Goal: Task Accomplishment & Management: Complete application form

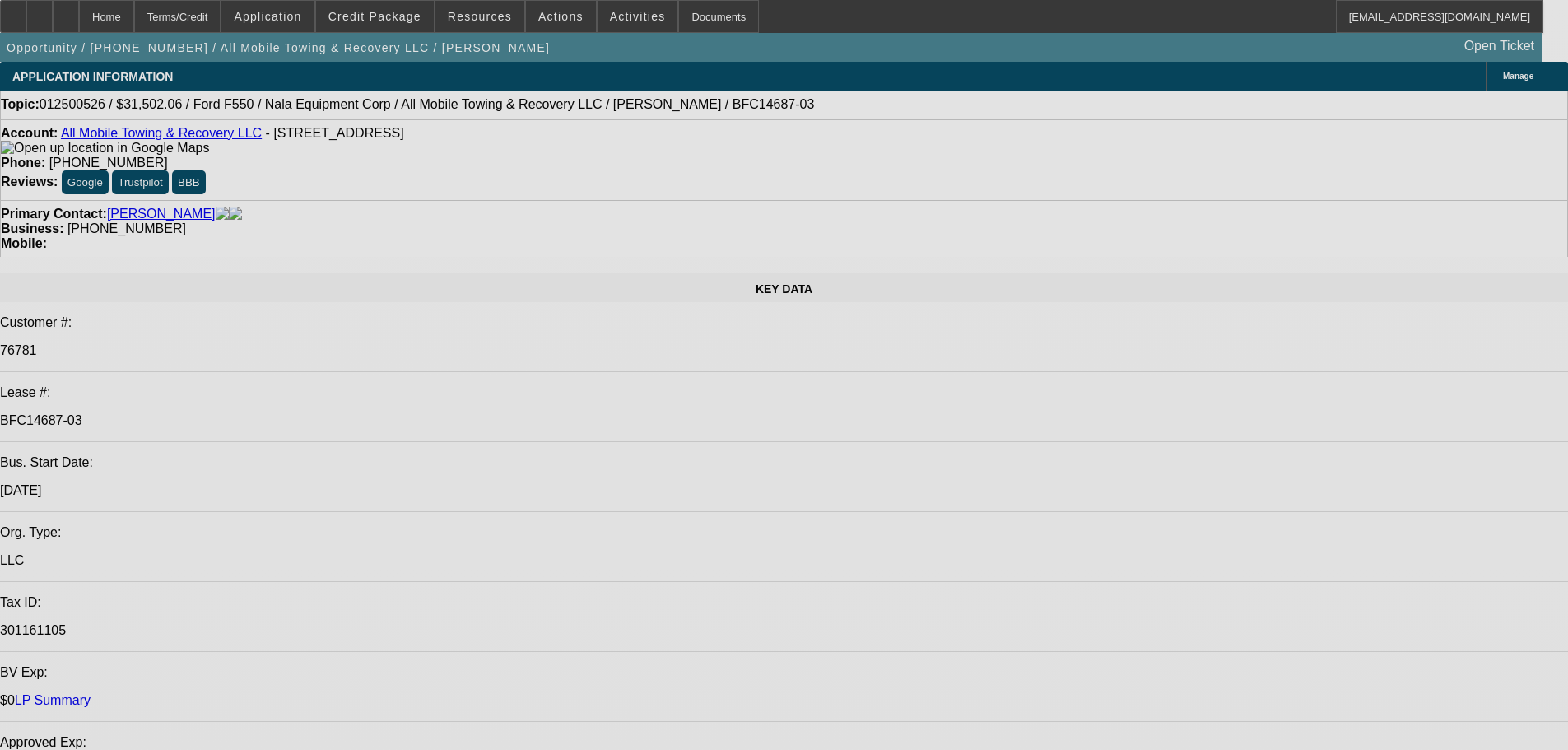
select select "0"
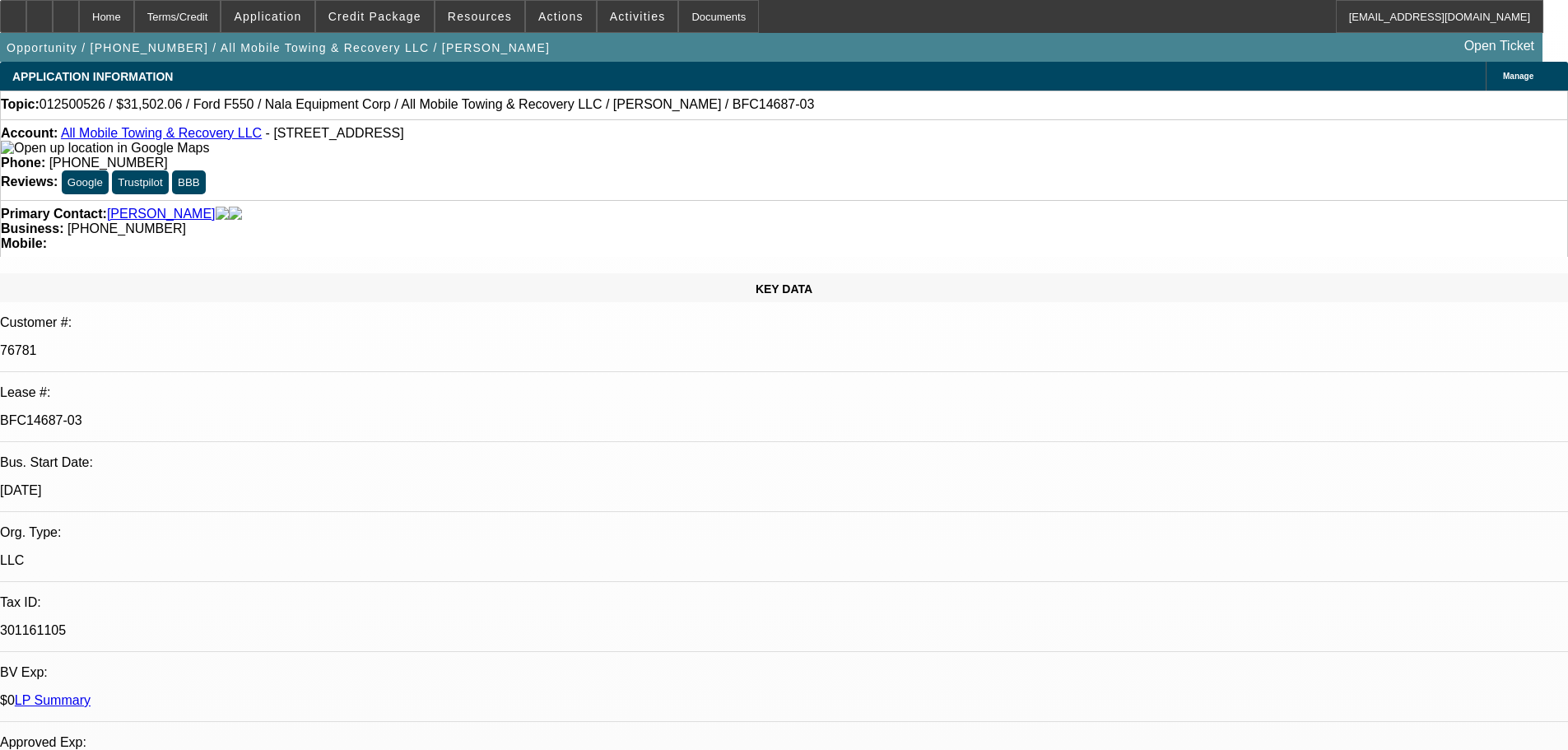
select select "0"
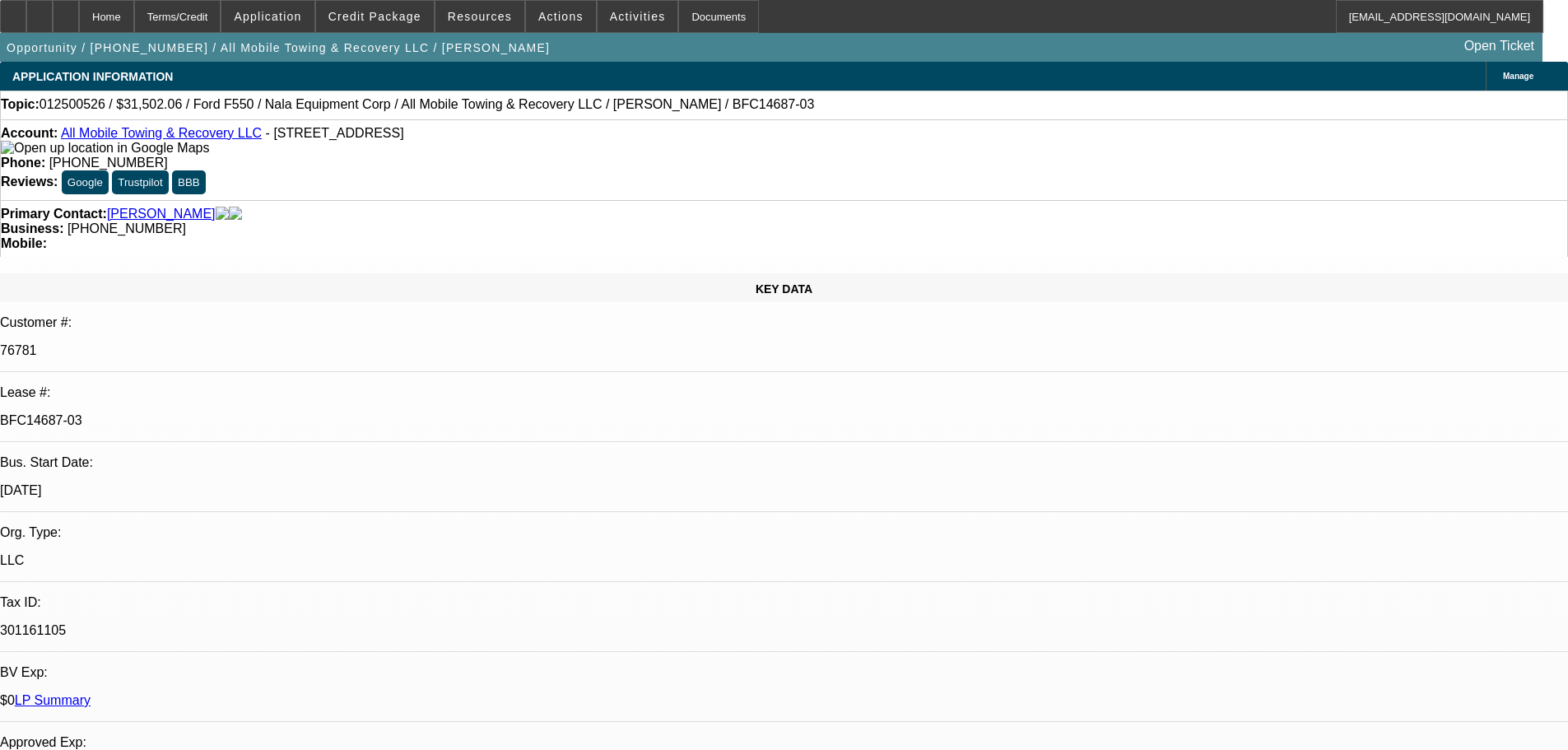
select select "0"
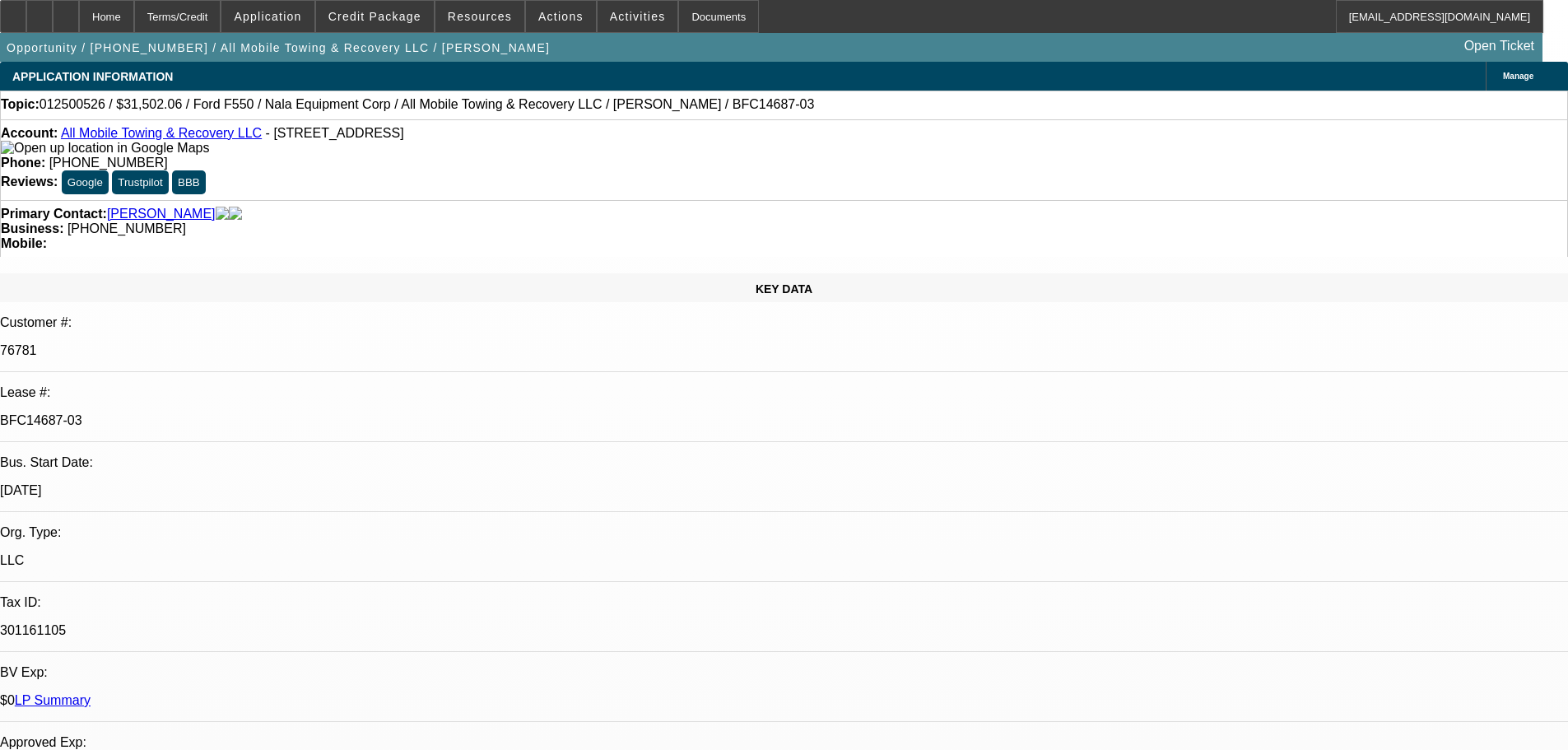
select select "0"
select select "2"
select select "6"
select select "2"
select select "6"
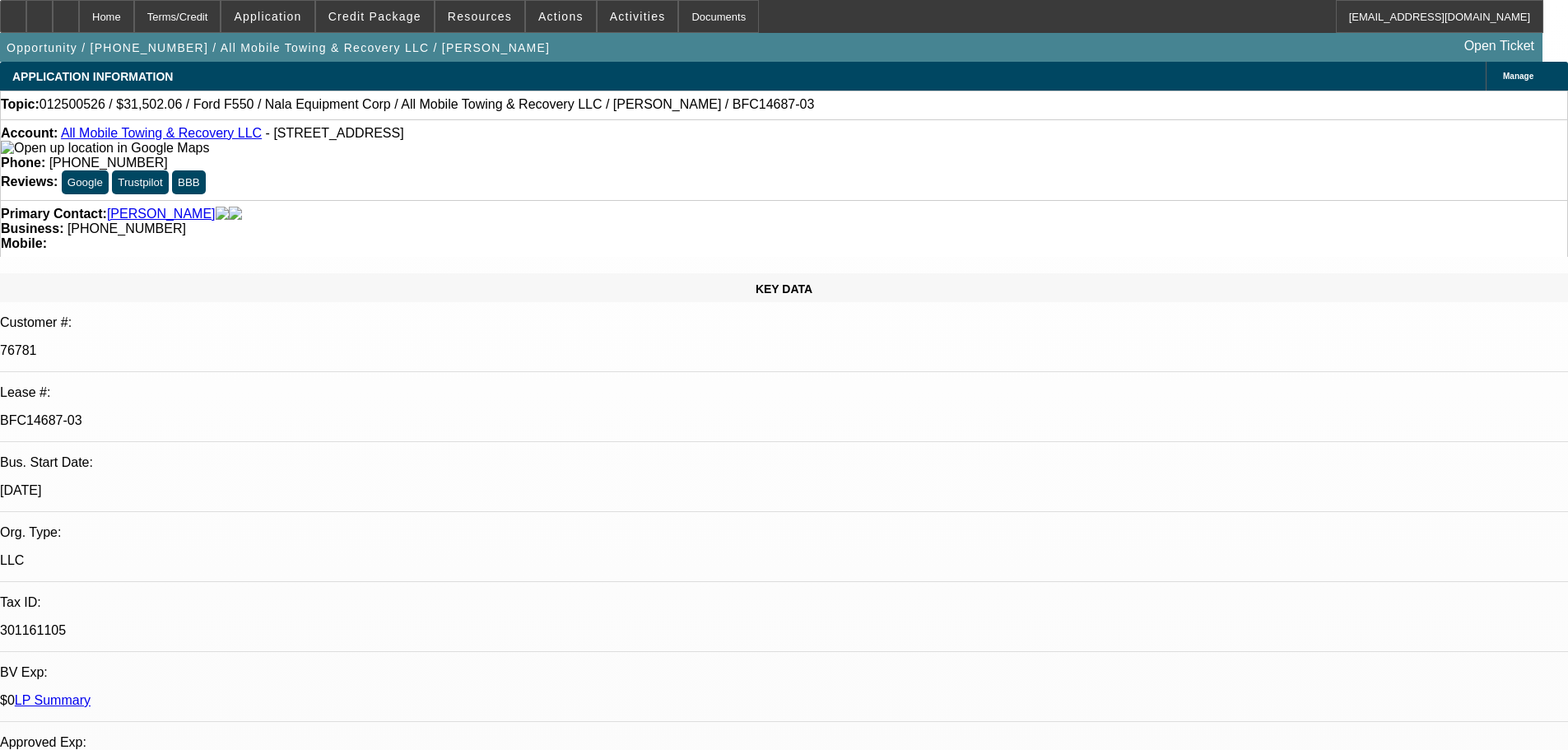
select select "2"
select select "6"
select select "1"
select select "6"
click at [690, 11] on div "Documents" at bounding box center [719, 17] width 81 height 33
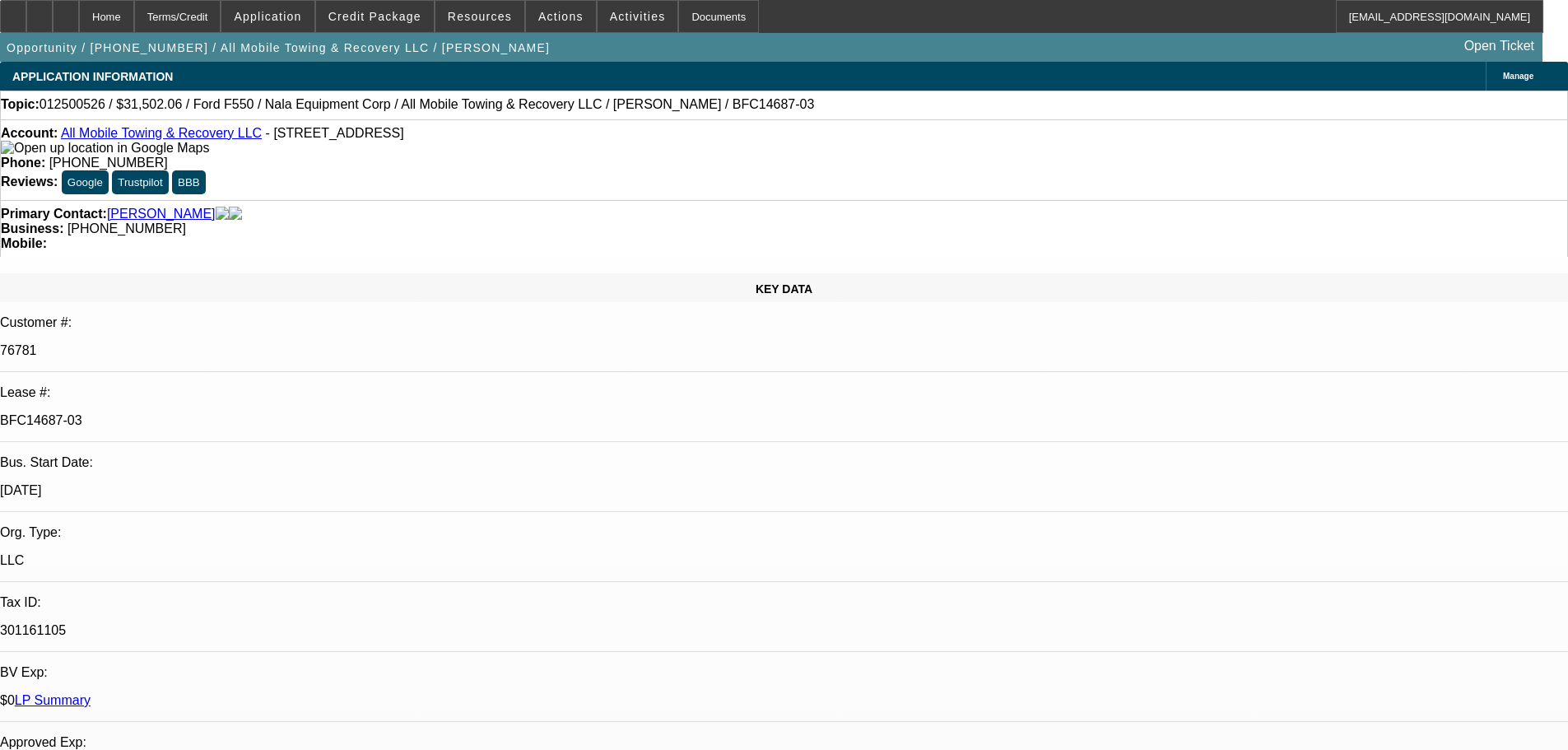
select select "0"
select select "2"
select select "0"
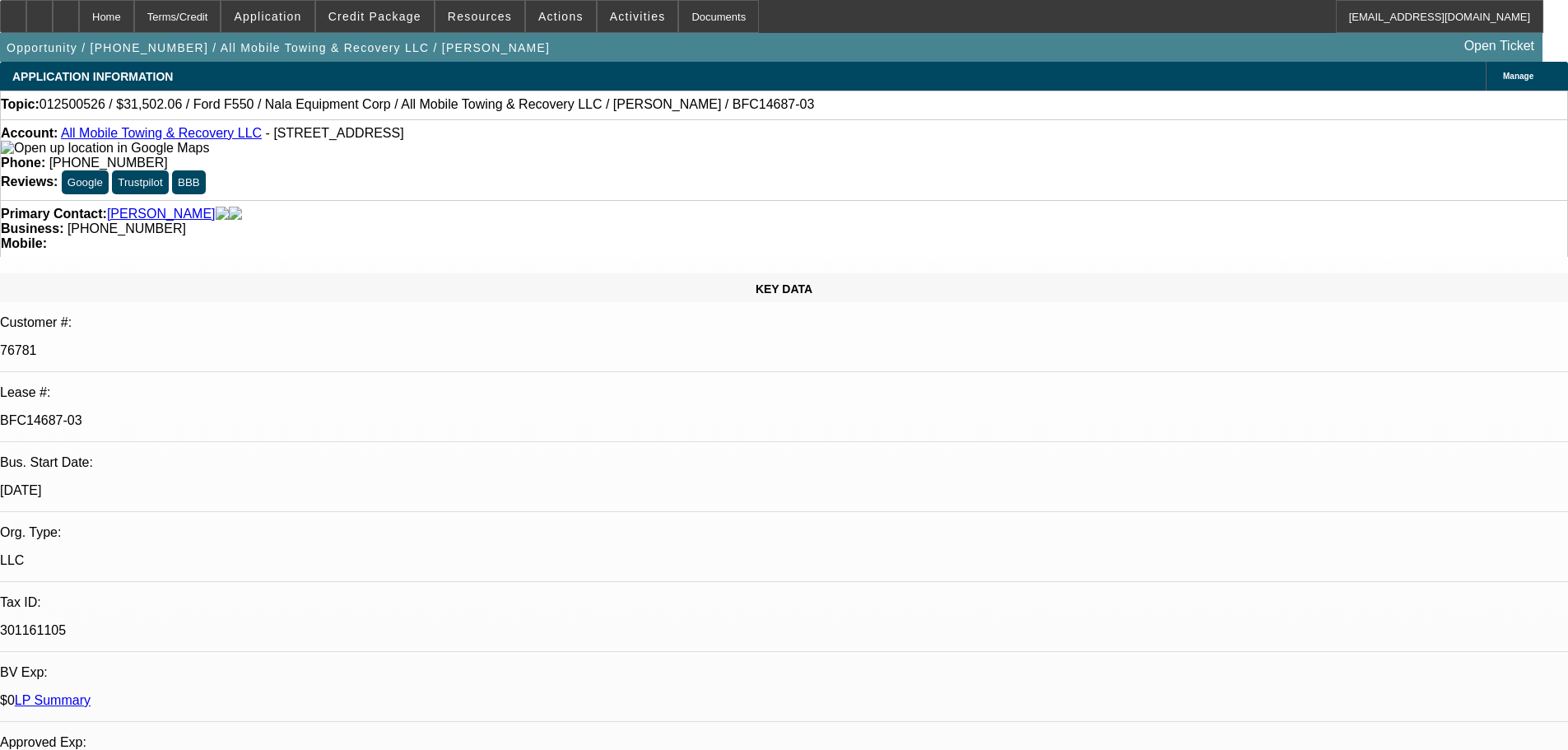
select select "0"
select select "2"
select select "0"
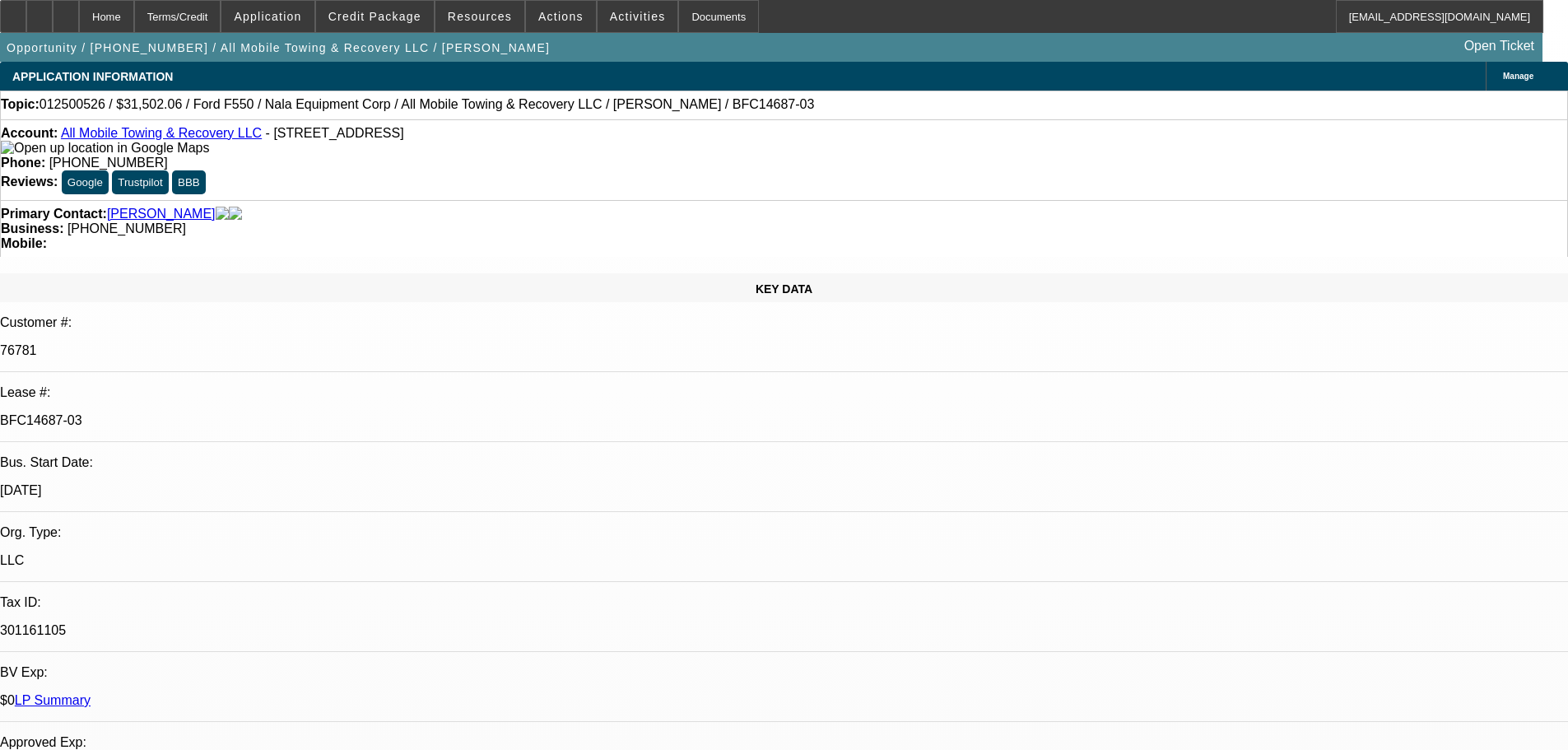
select select "2"
select select "0"
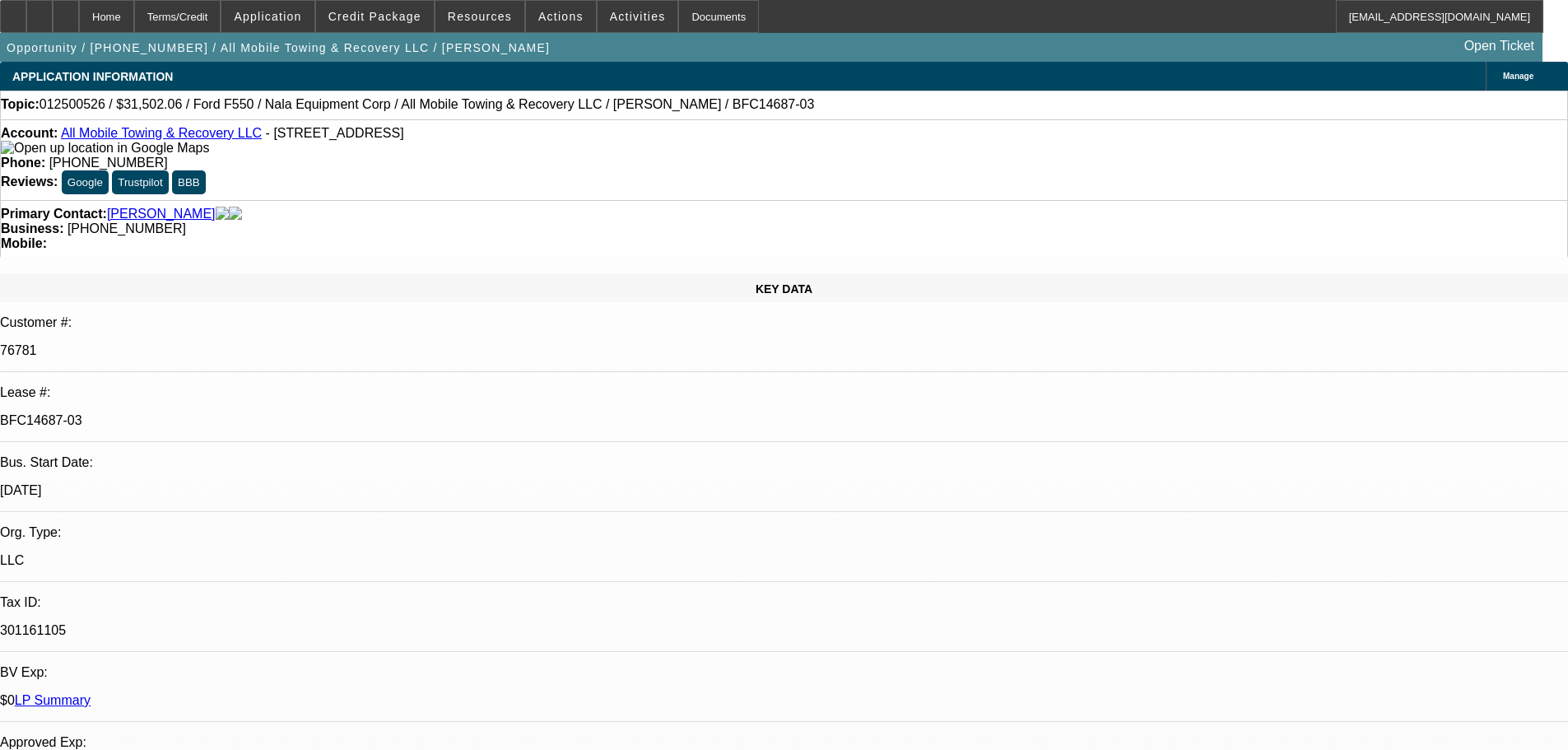
select select "6"
click at [697, 10] on div "Documents" at bounding box center [719, 17] width 81 height 33
